Goal: Task Accomplishment & Management: Complete application form

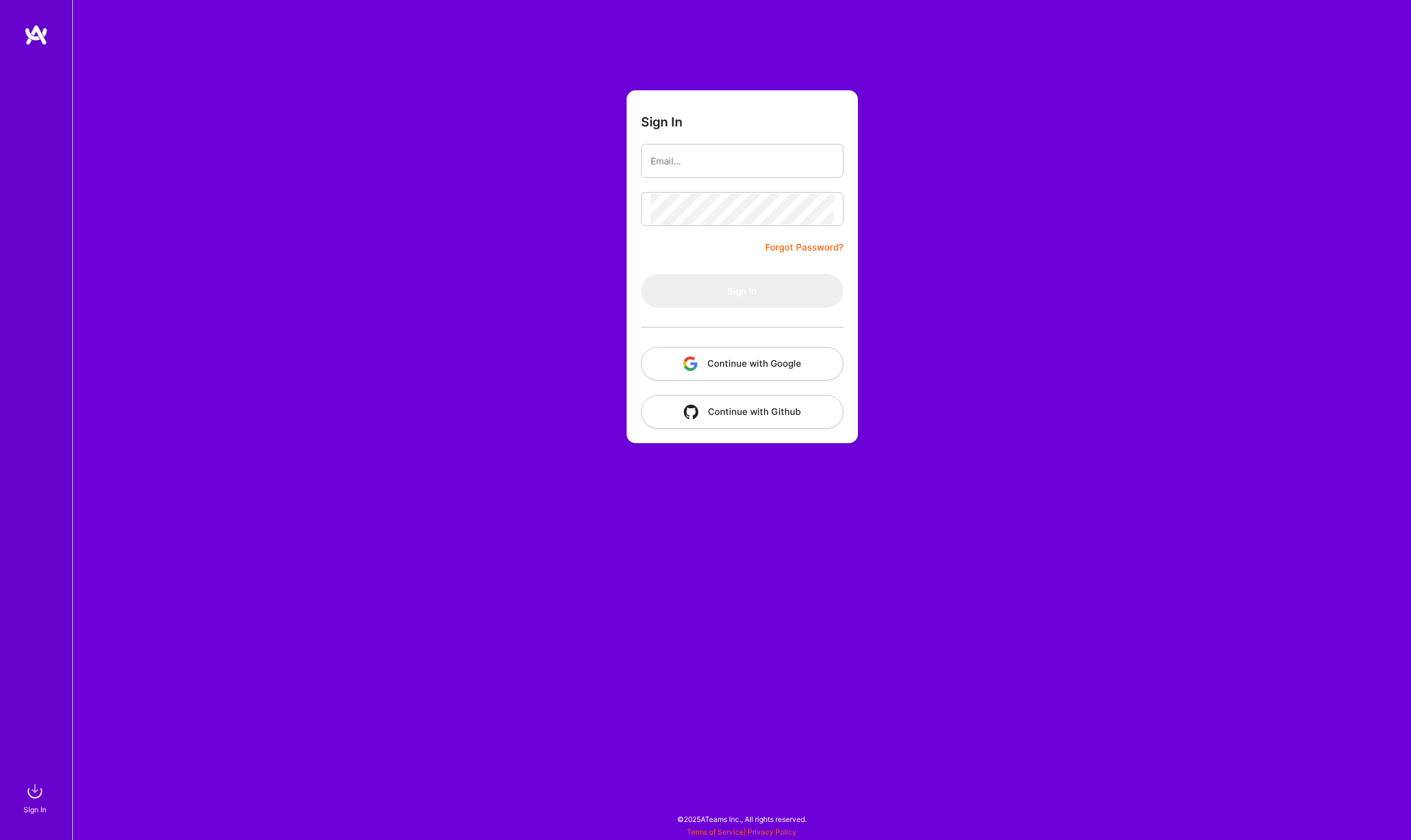
type input "[PERSON_NAME][EMAIL_ADDRESS][DOMAIN_NAME]"
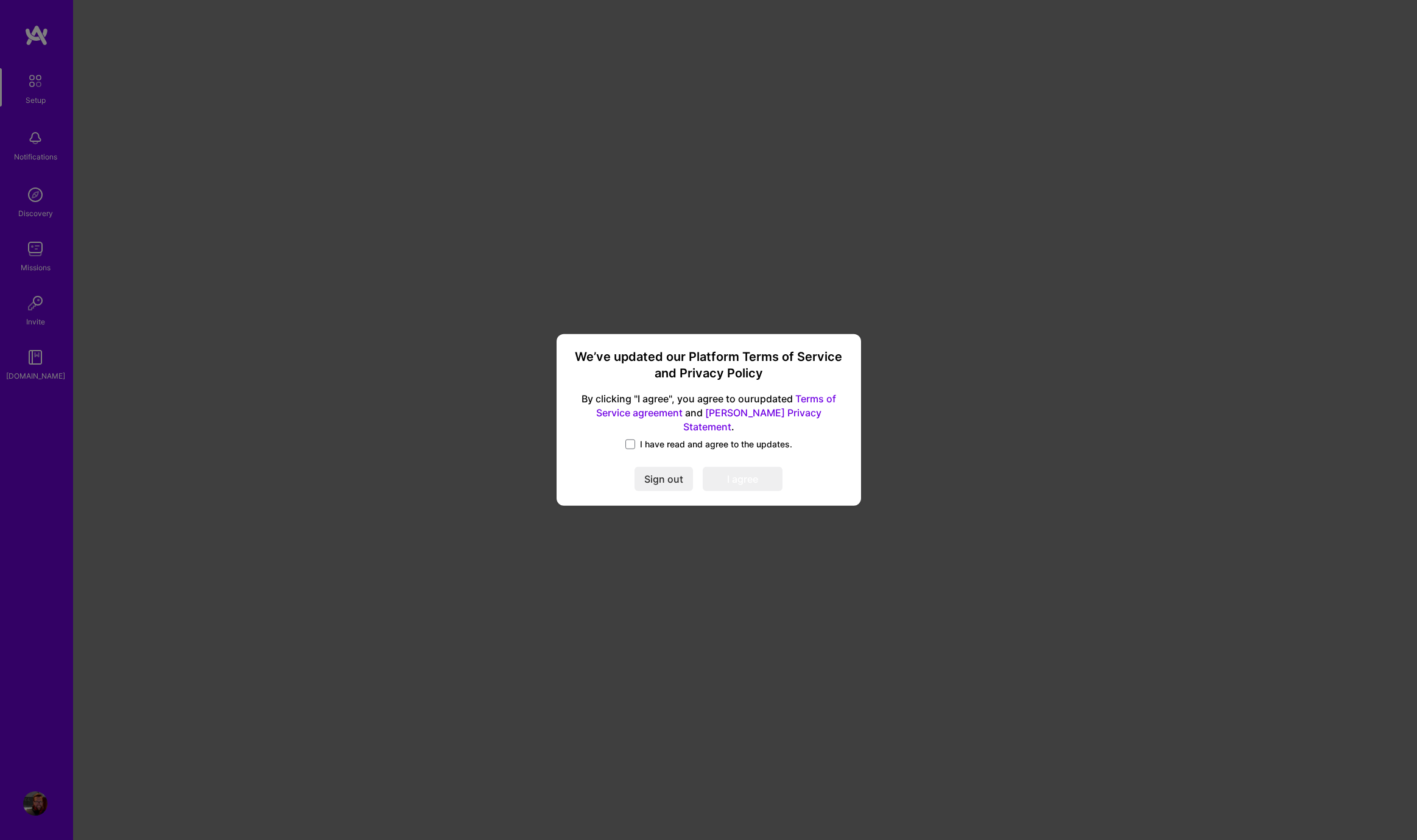
click at [694, 440] on span "I have read and agree to the updates." at bounding box center [716, 445] width 152 height 12
click at [0, 0] on input "I have read and agree to the updates." at bounding box center [0, 0] width 0 height 0
click at [726, 473] on button "I agree" at bounding box center [742, 480] width 80 height 25
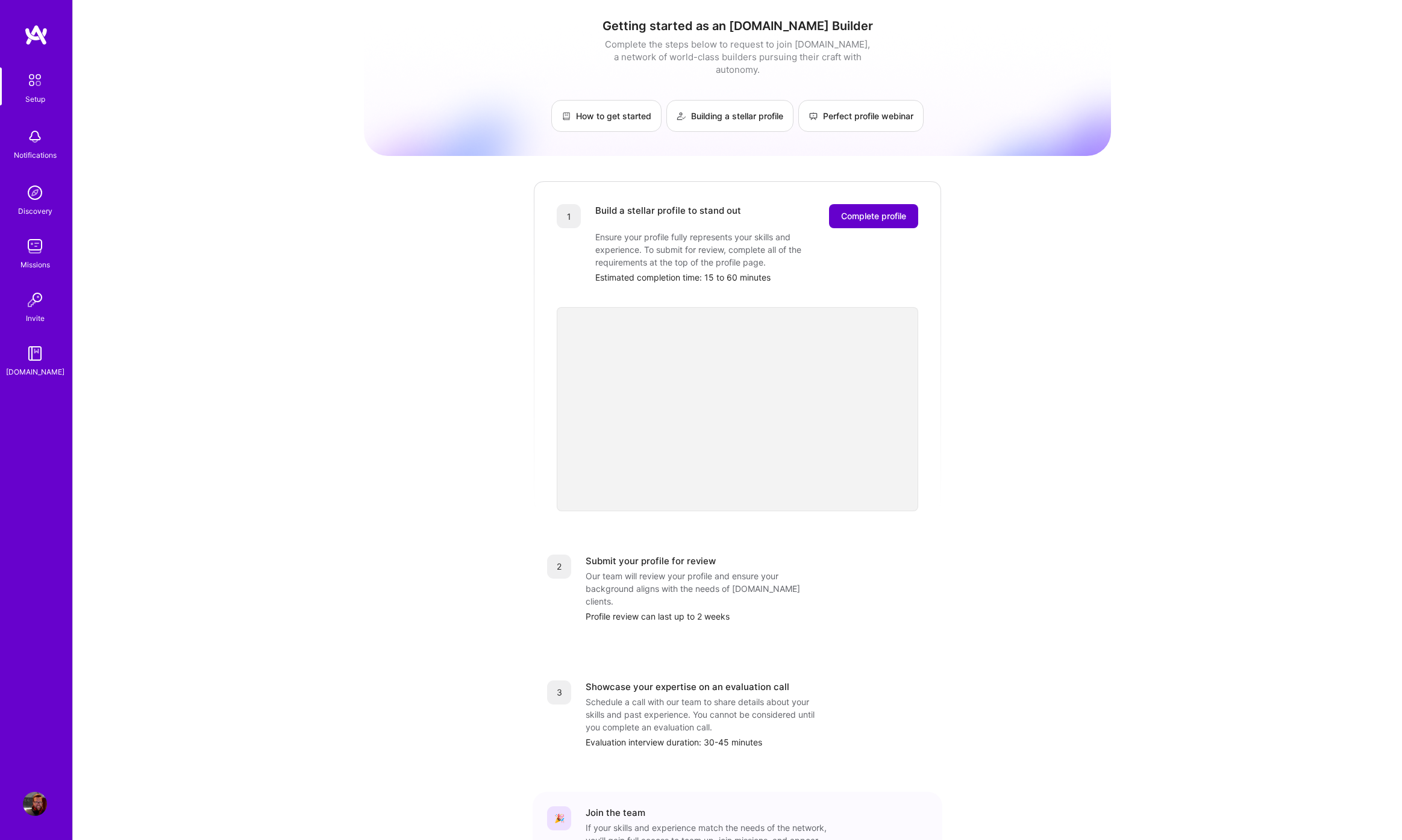
click at [888, 211] on span "Complete profile" at bounding box center [873, 217] width 65 height 12
